Goal: Task Accomplishment & Management: Use online tool/utility

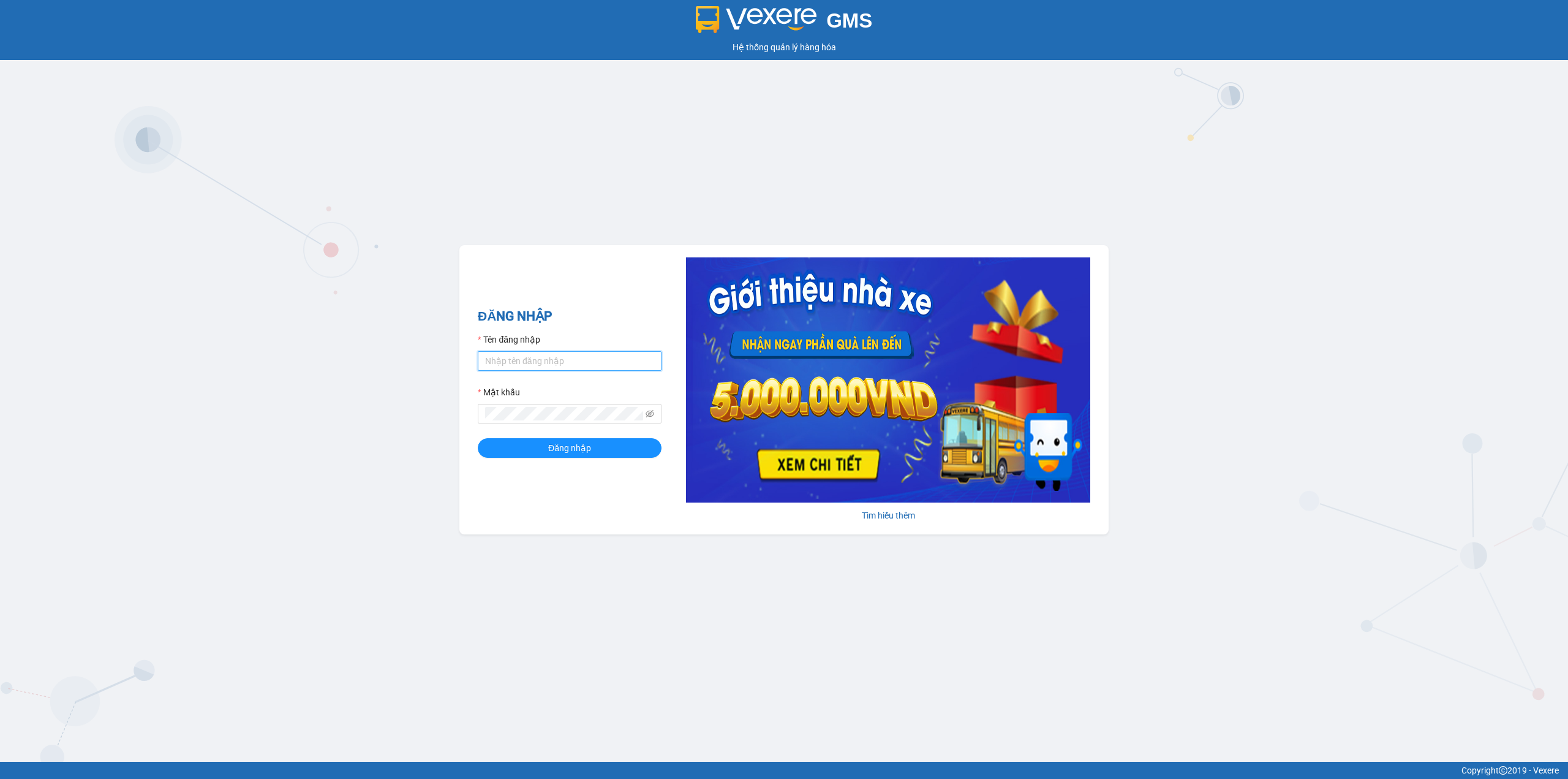
drag, startPoint x: 560, startPoint y: 354, endPoint x: 571, endPoint y: 359, distance: 12.1
click at [571, 359] on input "Tên đăng nhập" at bounding box center [569, 361] width 184 height 20
type input "minh.caolam"
click at [477, 438] on button "Đăng nhập" at bounding box center [569, 448] width 184 height 20
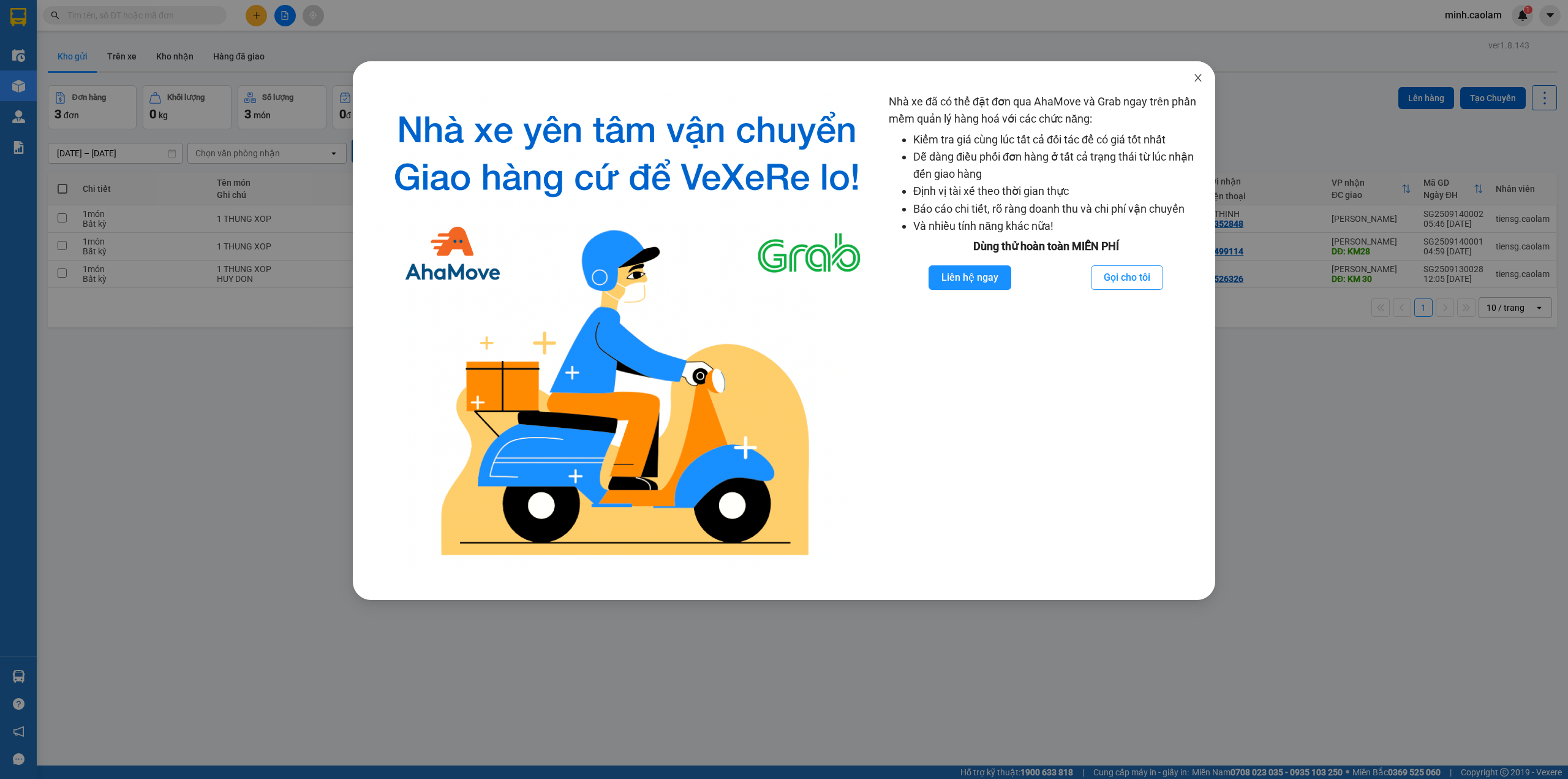
drag, startPoint x: 1201, startPoint y: 78, endPoint x: 0, endPoint y: 147, distance: 1203.0
click at [1159, 79] on div "Nhà xe đã có thể đặt đơn qua AhaMove và Grab ngay trên phần mềm quản lý hàng ho…" at bounding box center [784, 331] width 863 height 538
click at [1204, 81] on span "Close" at bounding box center [1197, 78] width 34 height 34
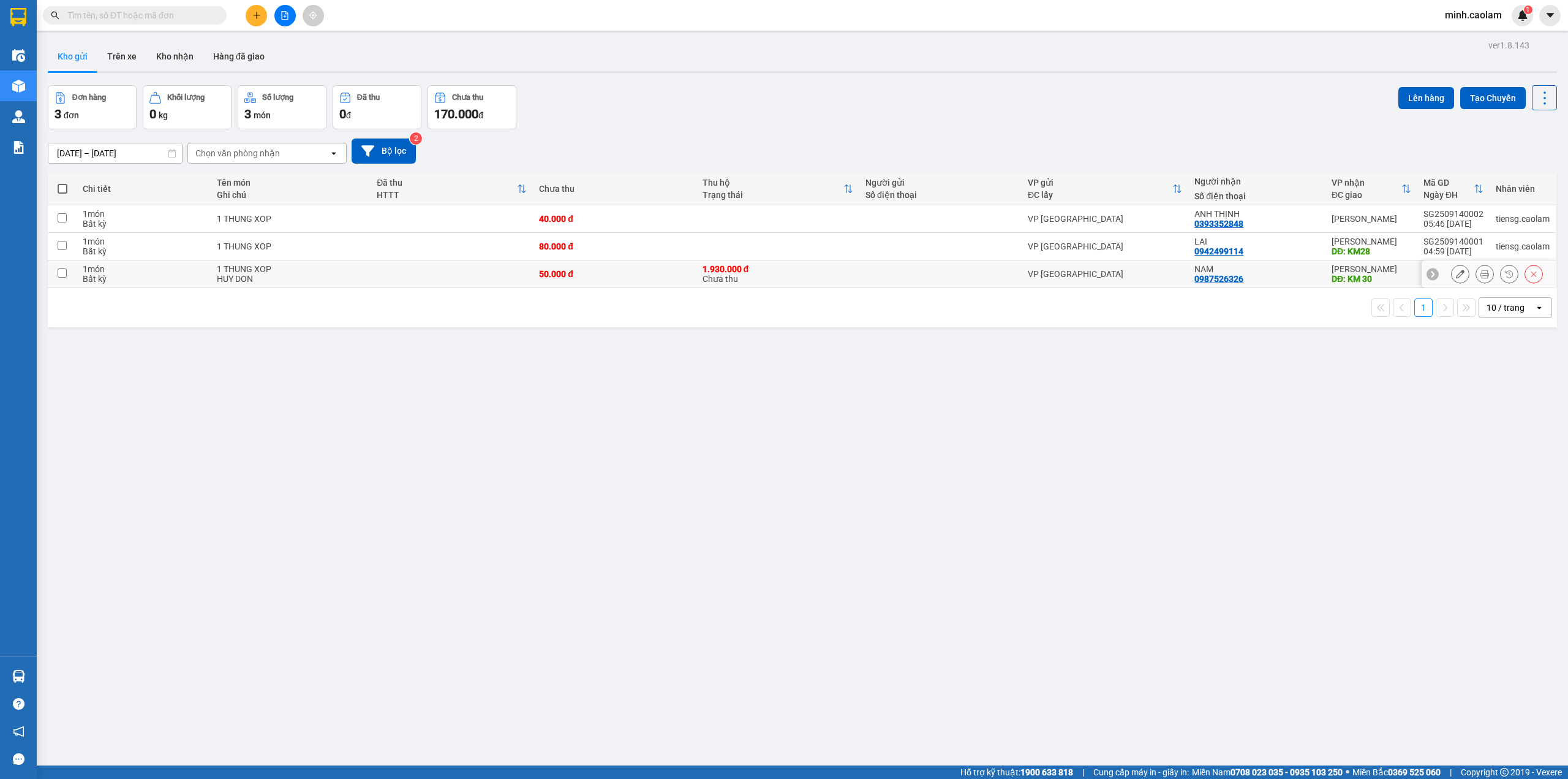
drag, startPoint x: 1523, startPoint y: 275, endPoint x: 1285, endPoint y: 252, distance: 239.1
click at [1530, 275] on icon at bounding box center [1534, 274] width 8 height 8
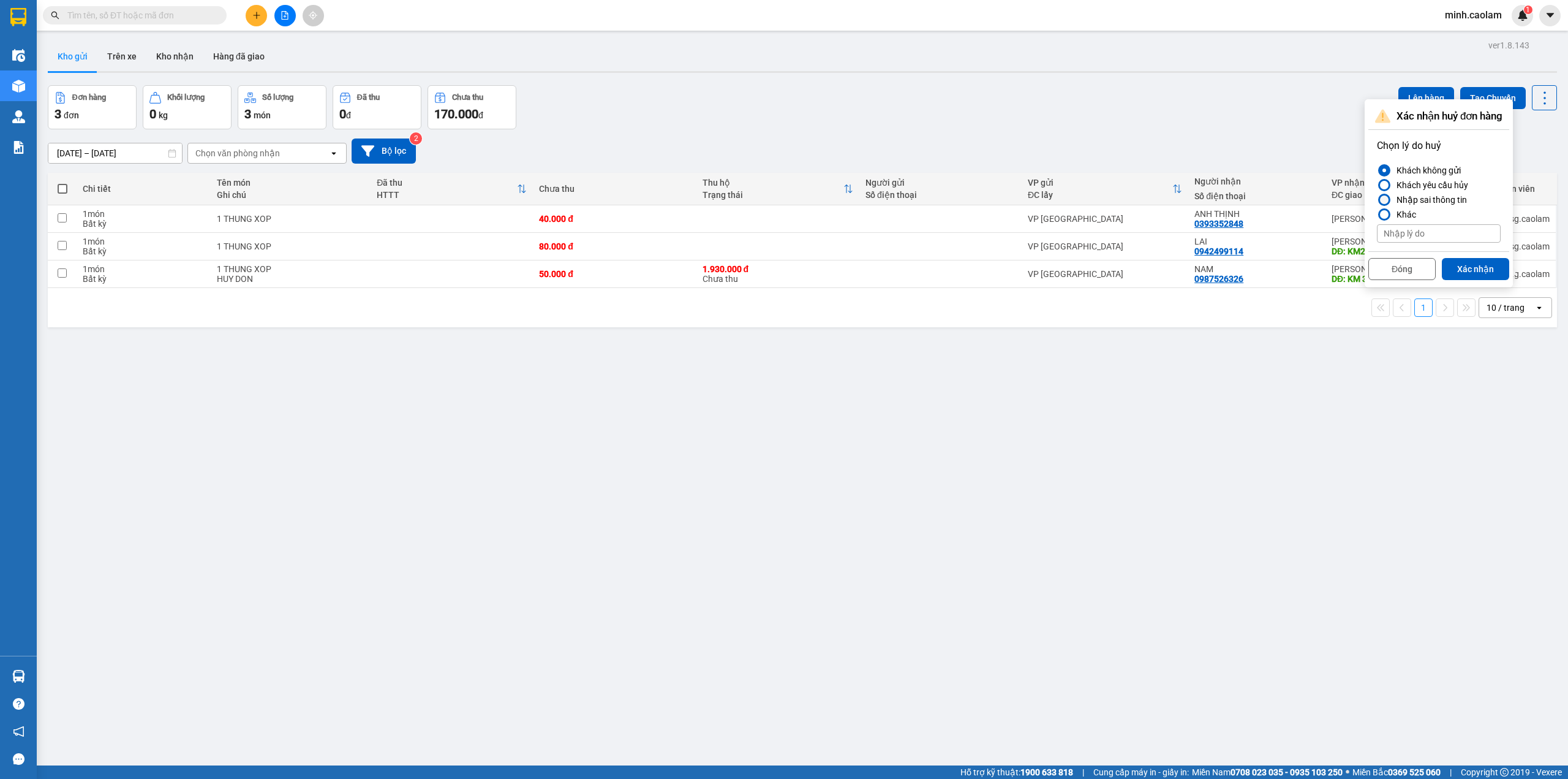
click at [1393, 195] on div "Nhập sai thông tin" at bounding box center [1430, 199] width 75 height 15
click at [1377, 200] on input "Nhập sai thông tin" at bounding box center [1377, 200] width 0 height 0
drag, startPoint x: 1472, startPoint y: 268, endPoint x: 1156, endPoint y: 283, distance: 316.4
click at [1468, 267] on button "Xác nhận" at bounding box center [1476, 269] width 67 height 22
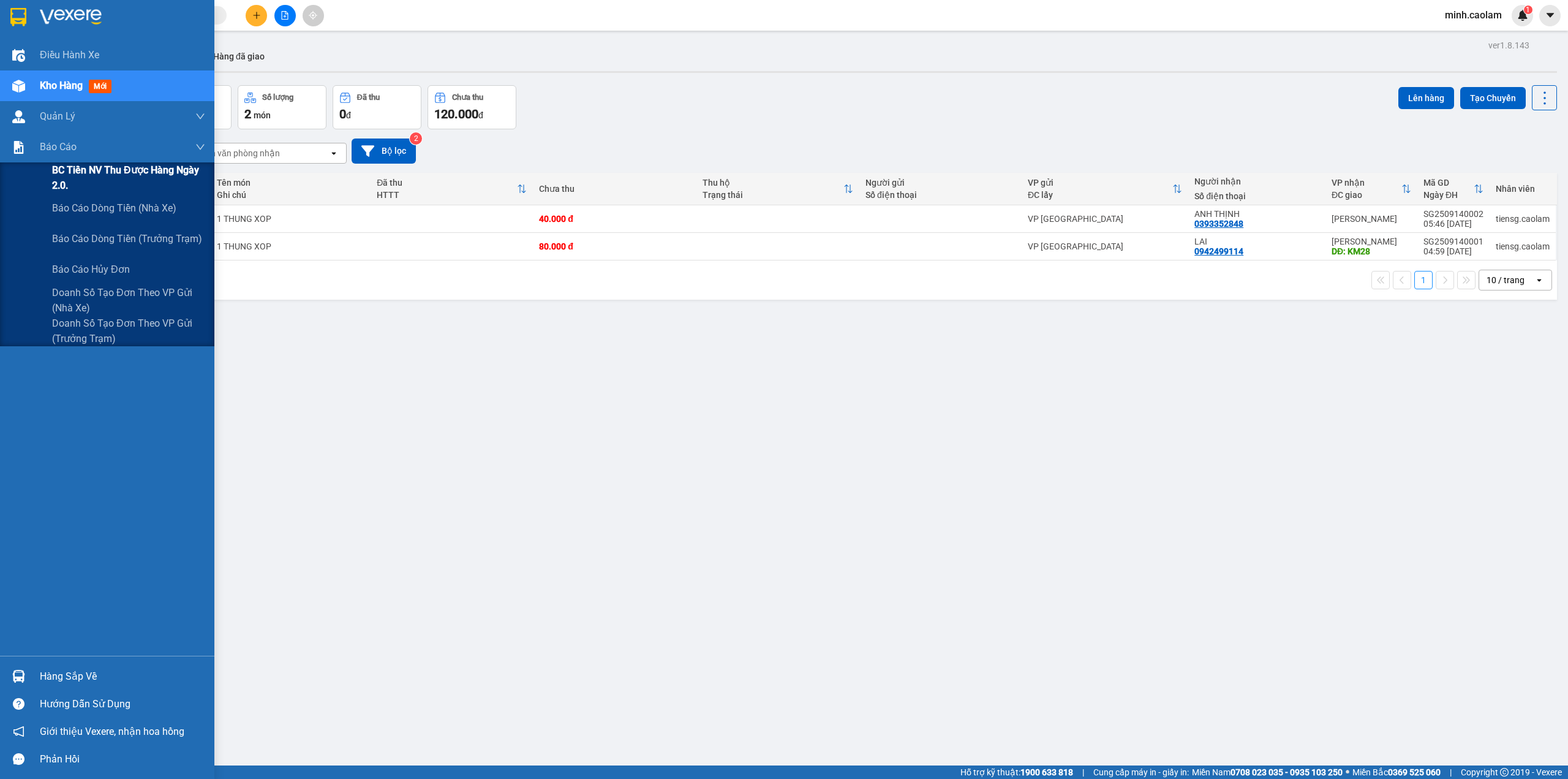
click at [92, 176] on span "BC Tiền NV thu được hàng ngày 2.0." at bounding box center [128, 178] width 153 height 31
